Goal: Information Seeking & Learning: Learn about a topic

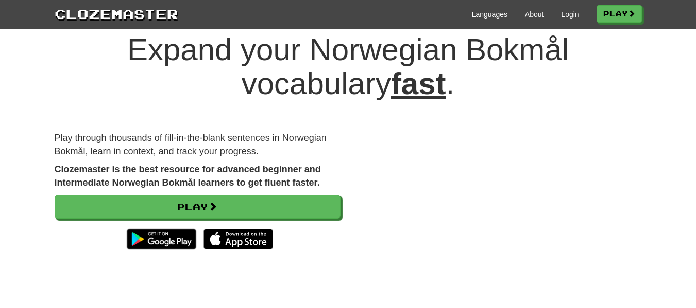
scroll to position [28, 0]
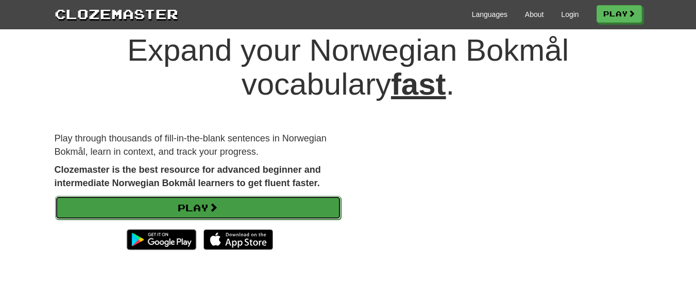
click at [184, 204] on link "Play" at bounding box center [198, 208] width 286 height 24
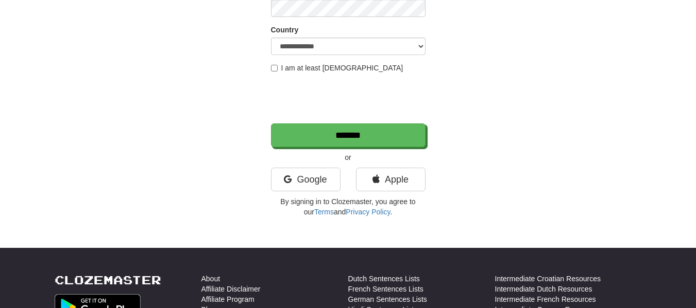
scroll to position [175, 0]
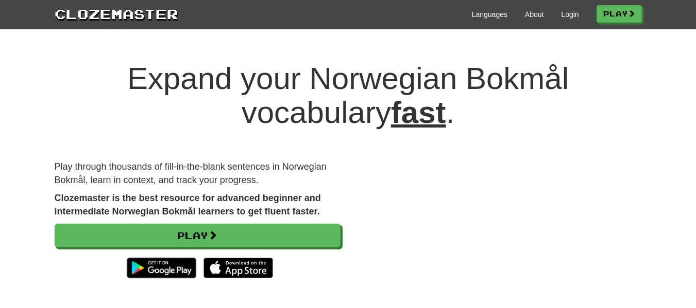
scroll to position [28, 0]
